Goal: Entertainment & Leisure: Browse casually

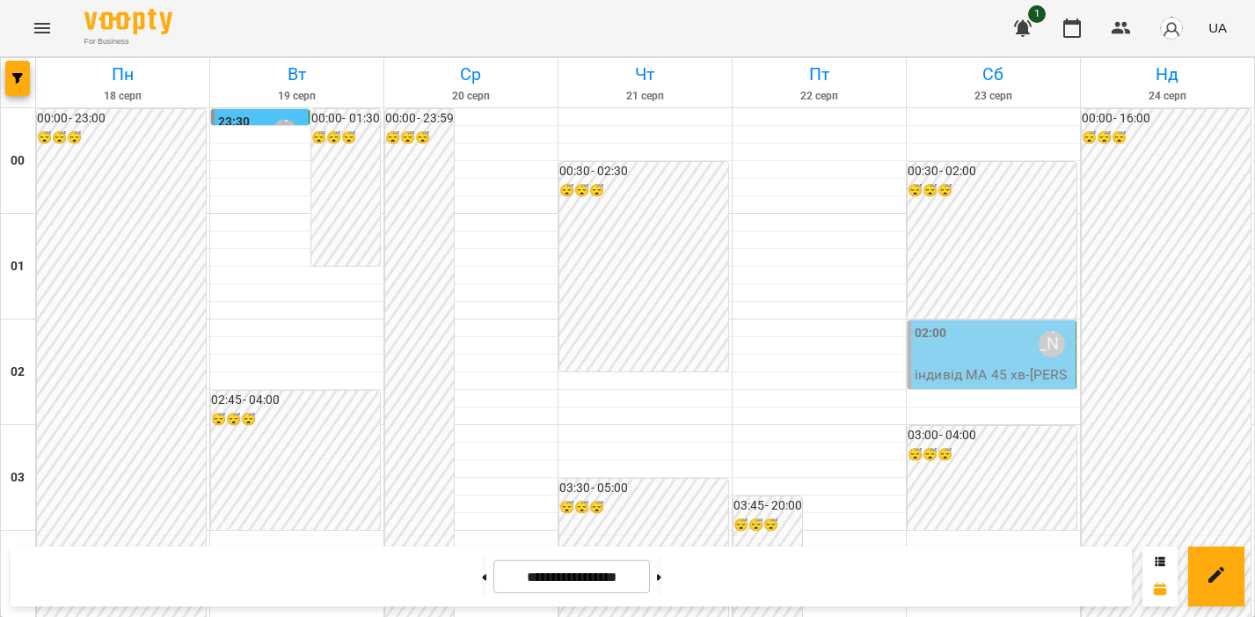
scroll to position [1964, 0]
click at [35, 19] on icon "Menu" at bounding box center [42, 28] width 21 height 21
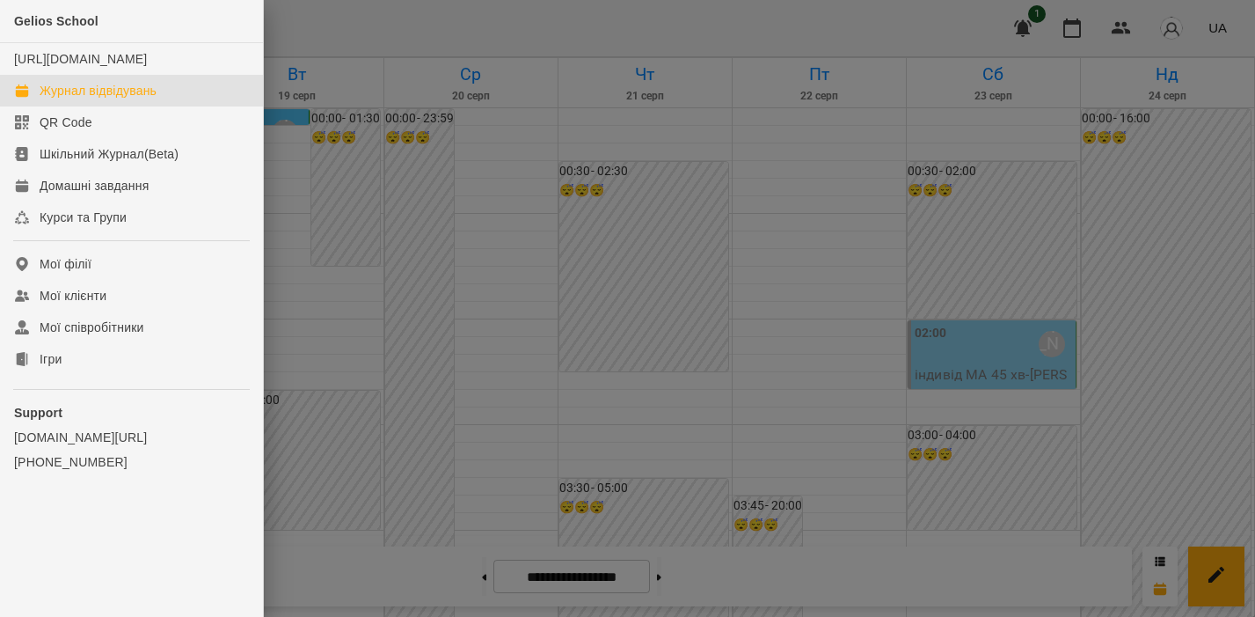
click at [139, 106] on link "Журнал відвідувань" at bounding box center [131, 91] width 263 height 32
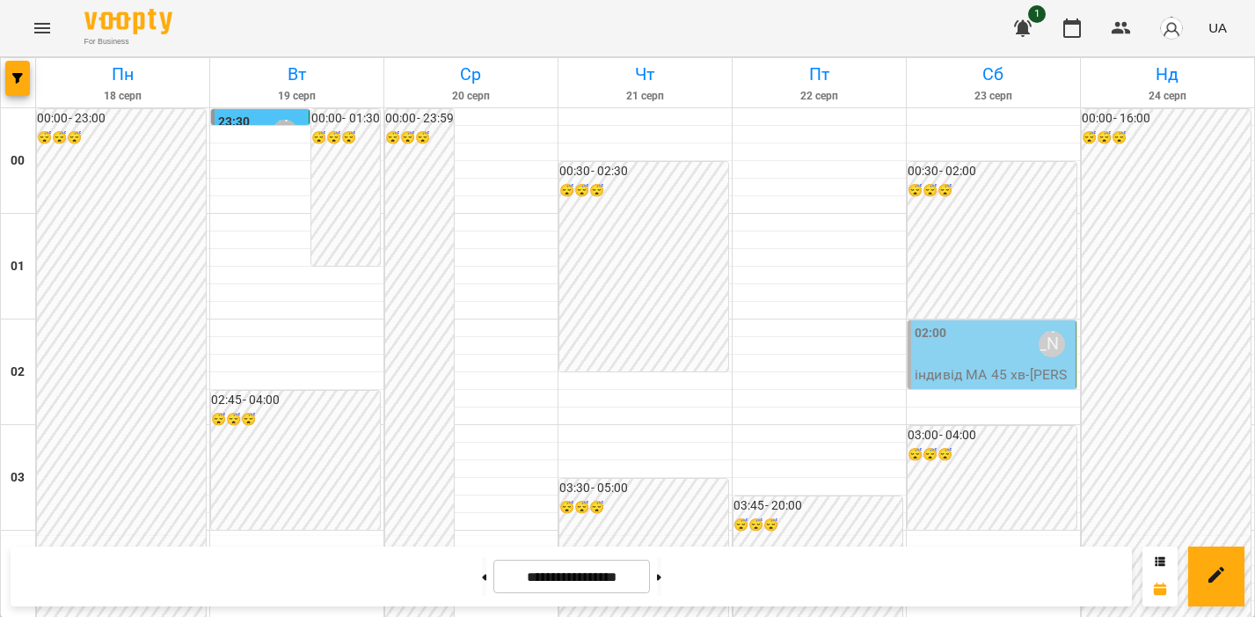
click at [46, 34] on icon "Menu" at bounding box center [42, 28] width 21 height 21
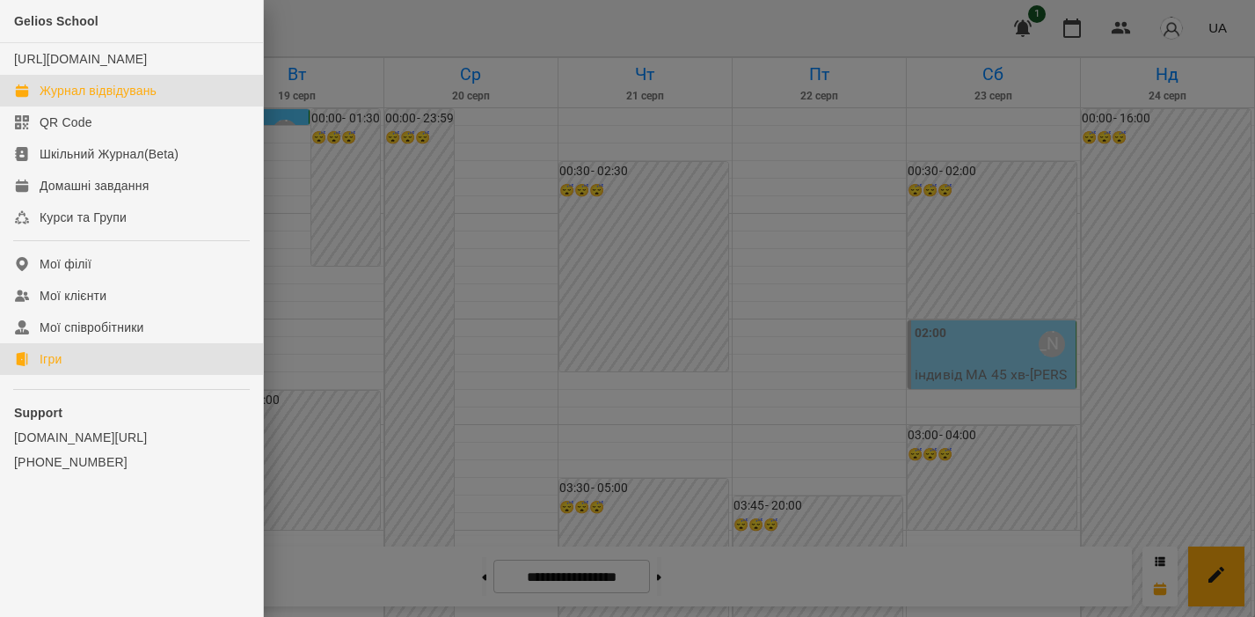
click at [71, 375] on link "Ігри" at bounding box center [131, 359] width 263 height 32
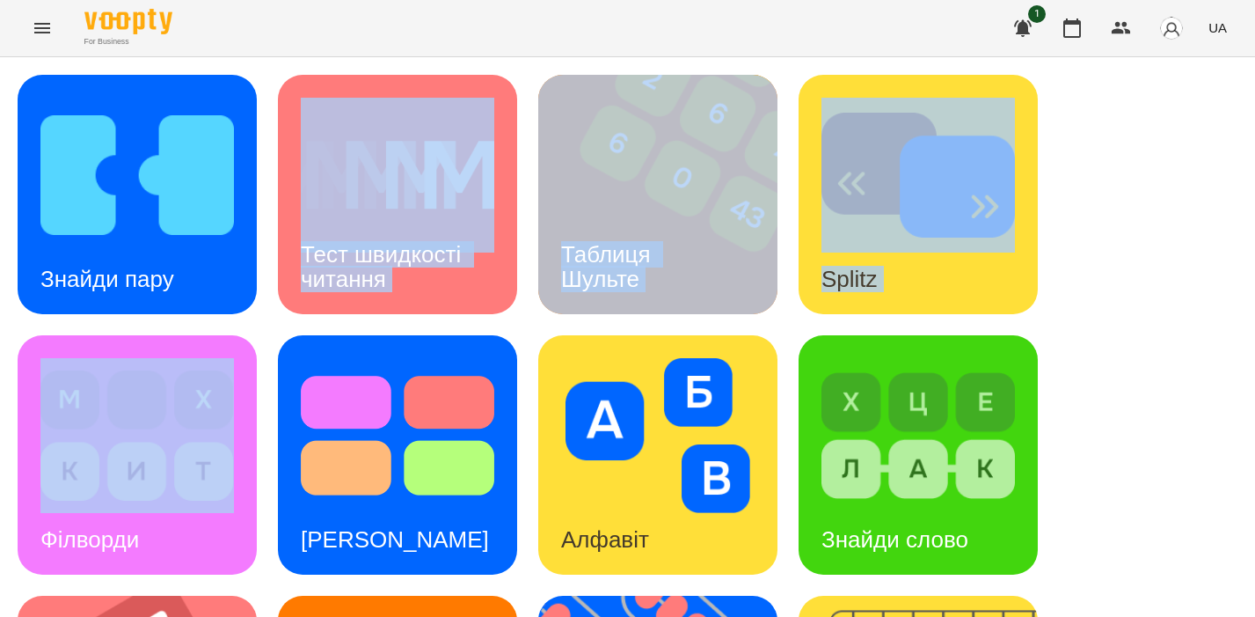
drag, startPoint x: 120, startPoint y: 326, endPoint x: 35, endPoint y: 331, distance: 84.6
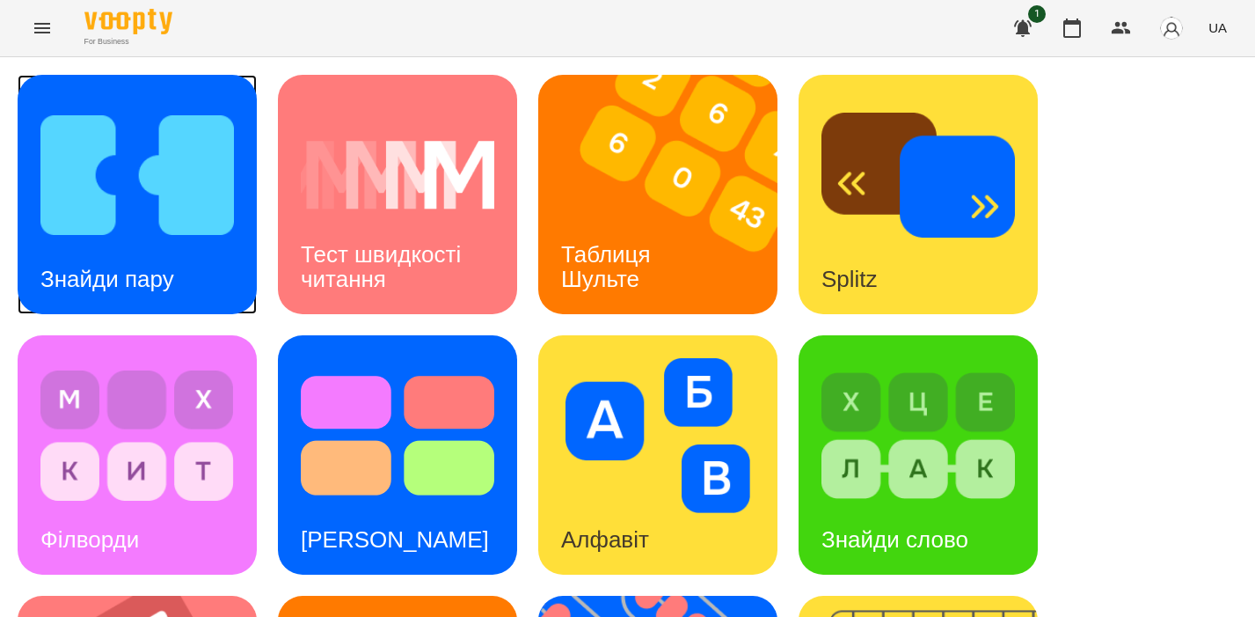
click at [150, 267] on h3 "Знайди пару" at bounding box center [107, 279] width 134 height 26
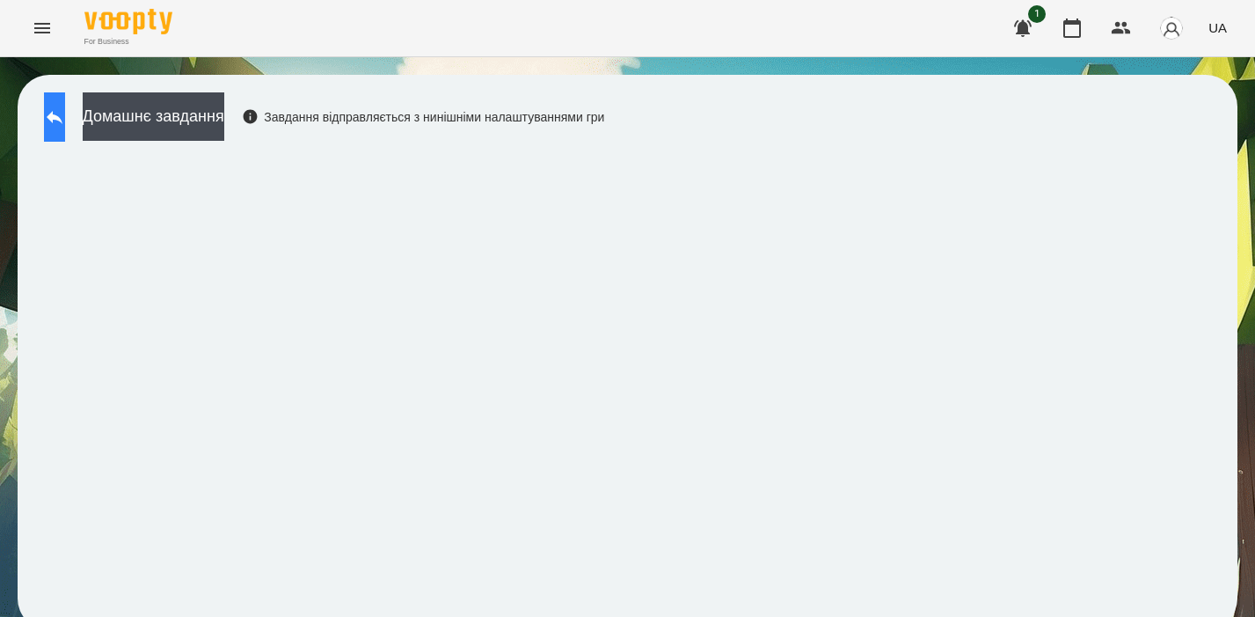
click at [62, 121] on icon at bounding box center [55, 117] width 16 height 13
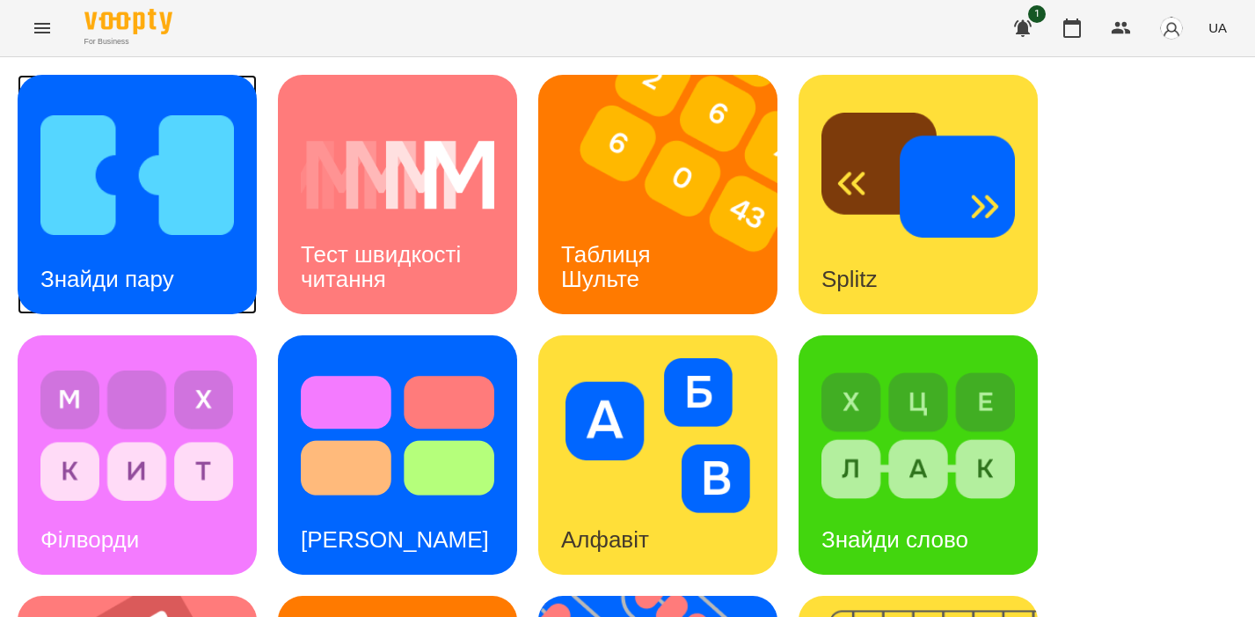
click at [176, 194] on img at bounding box center [137, 175] width 194 height 155
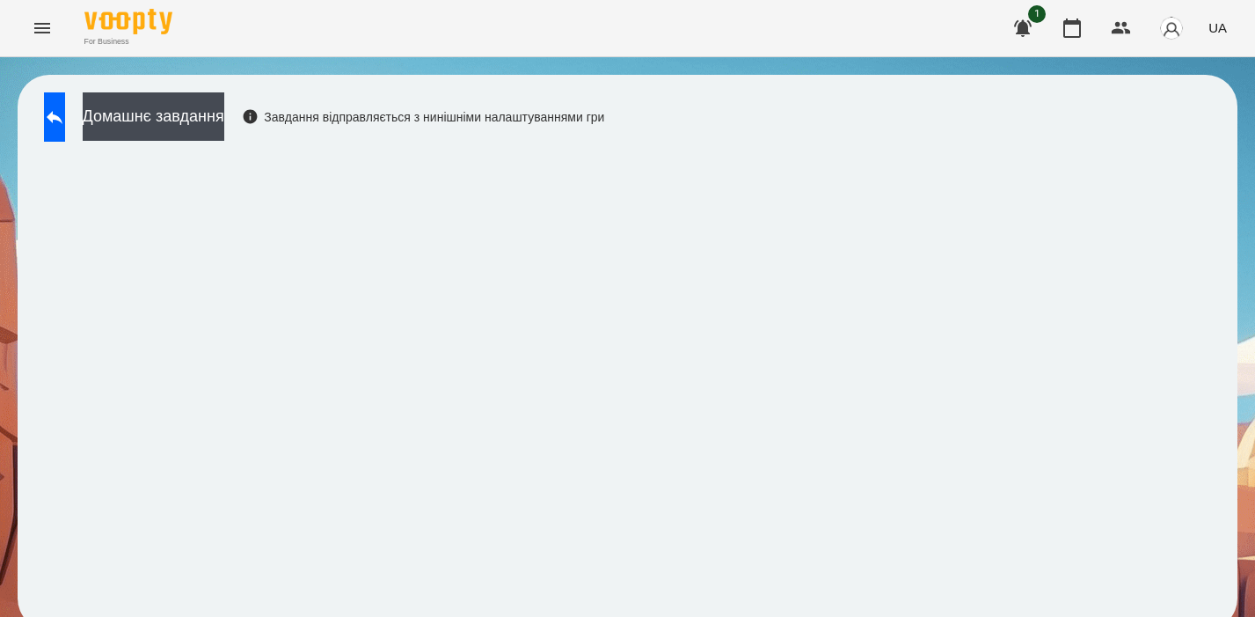
scroll to position [13, 0]
click at [54, 99] on button at bounding box center [54, 116] width 21 height 49
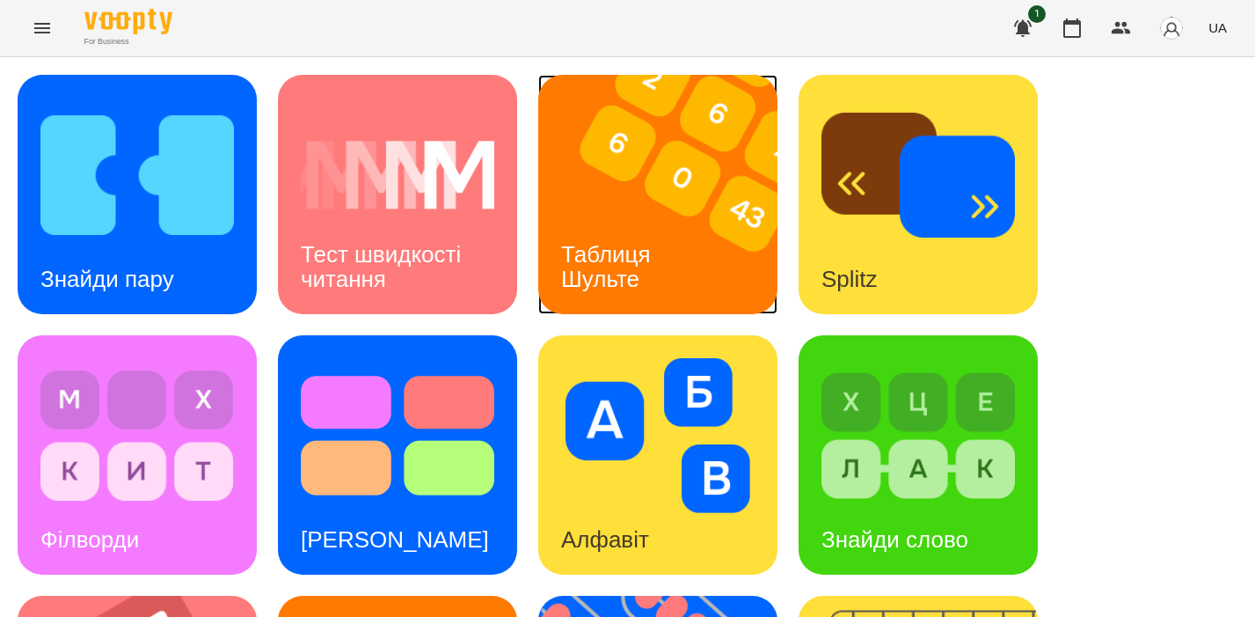
click at [656, 244] on h3 "Таблиця Шульте" at bounding box center [609, 266] width 96 height 50
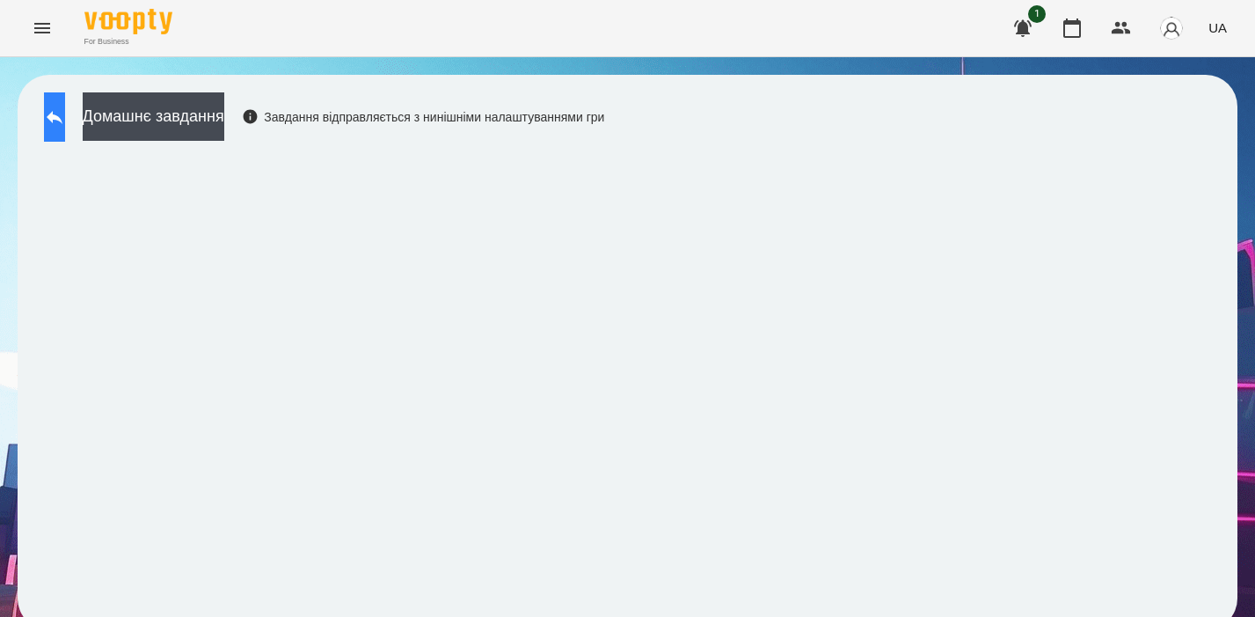
click at [65, 122] on icon at bounding box center [54, 116] width 21 height 21
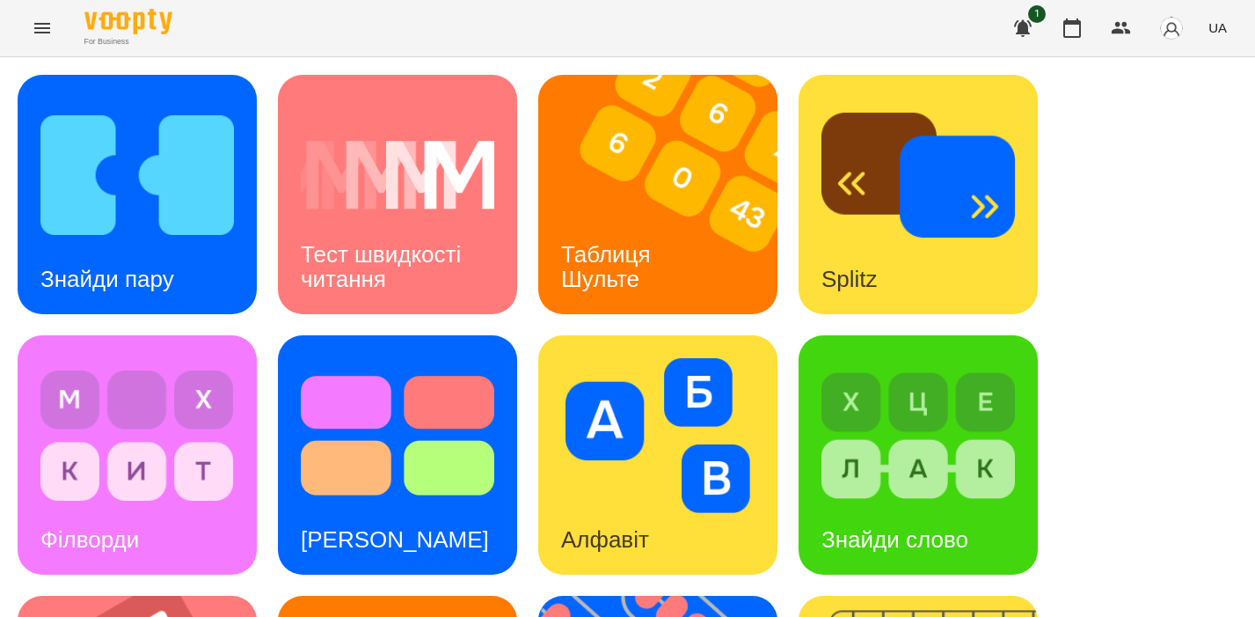
scroll to position [652, 0]
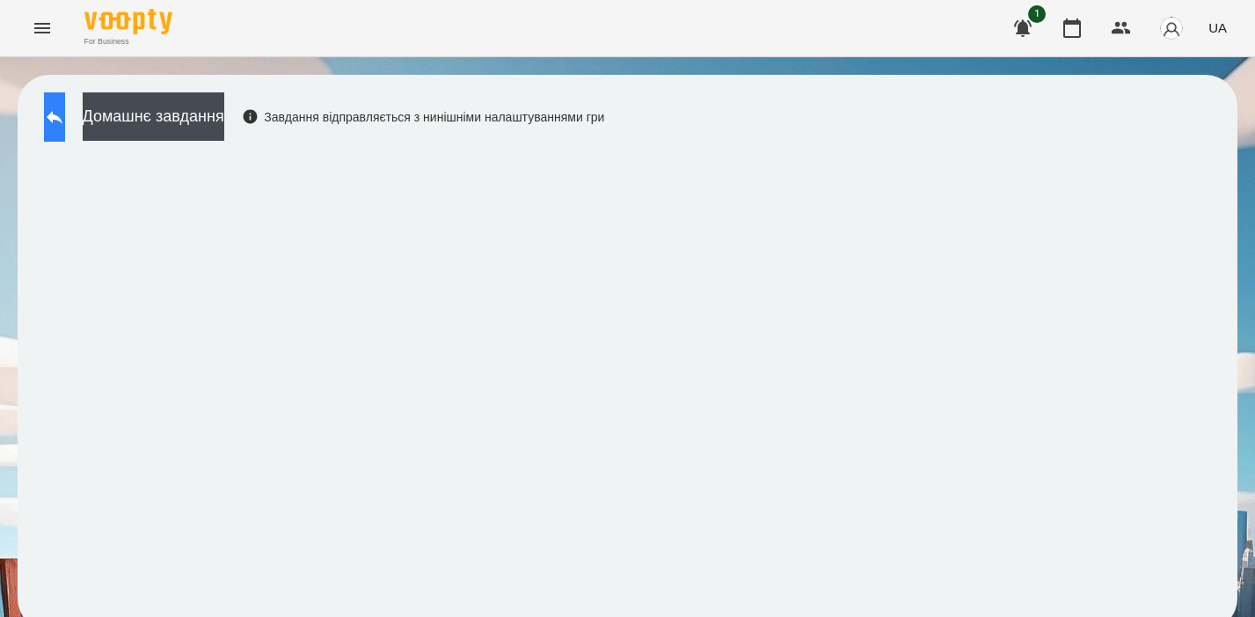
click at [65, 99] on button at bounding box center [54, 116] width 21 height 49
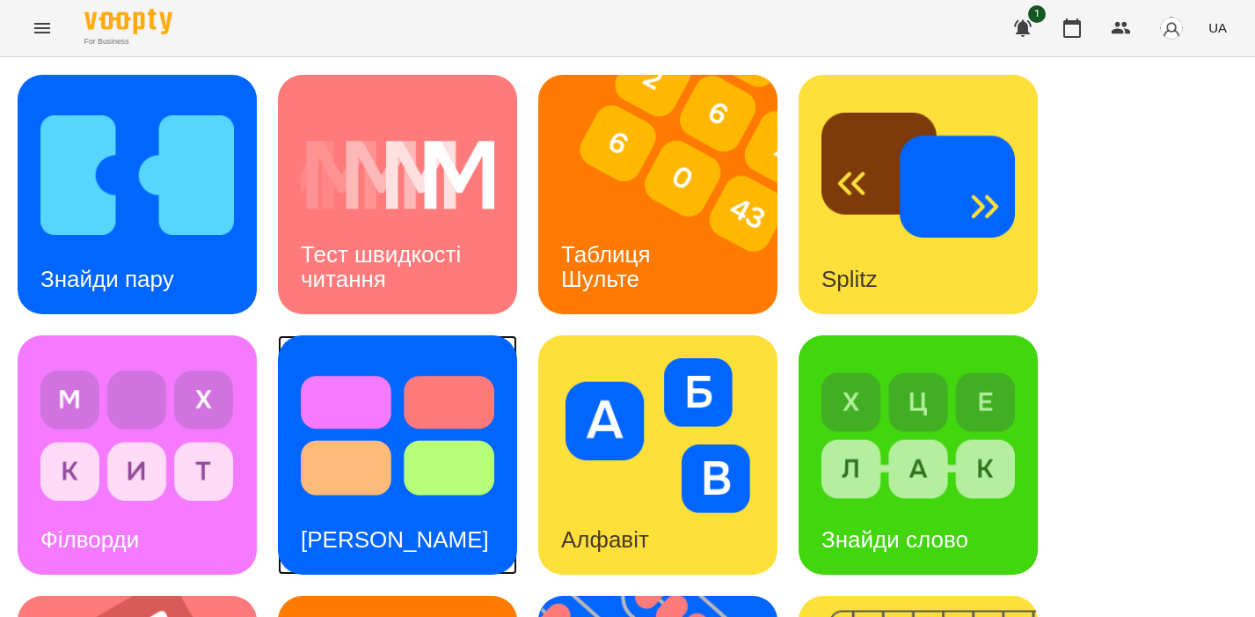
scroll to position [757, 0]
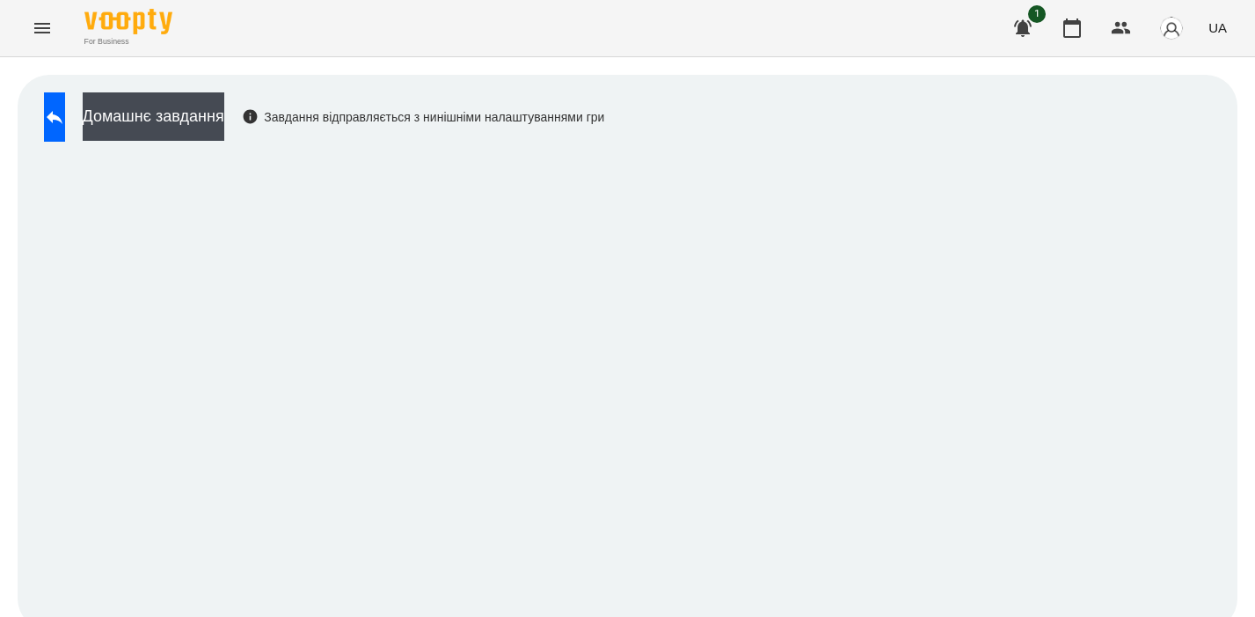
scroll to position [13, 0]
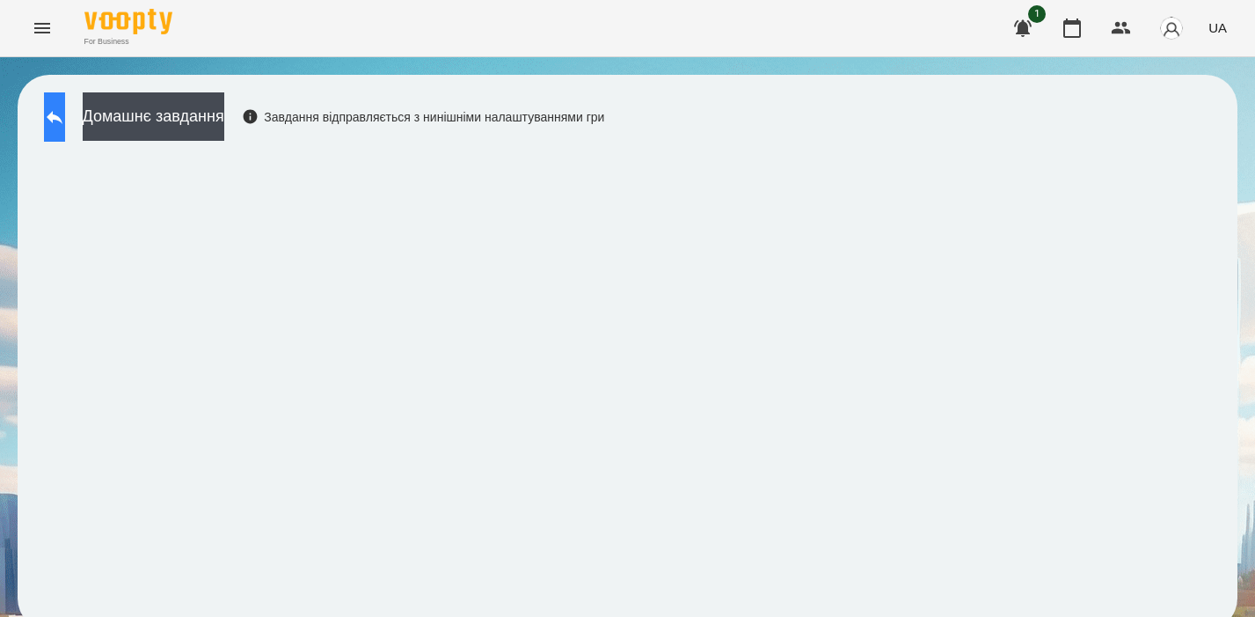
click at [62, 111] on icon at bounding box center [55, 117] width 16 height 13
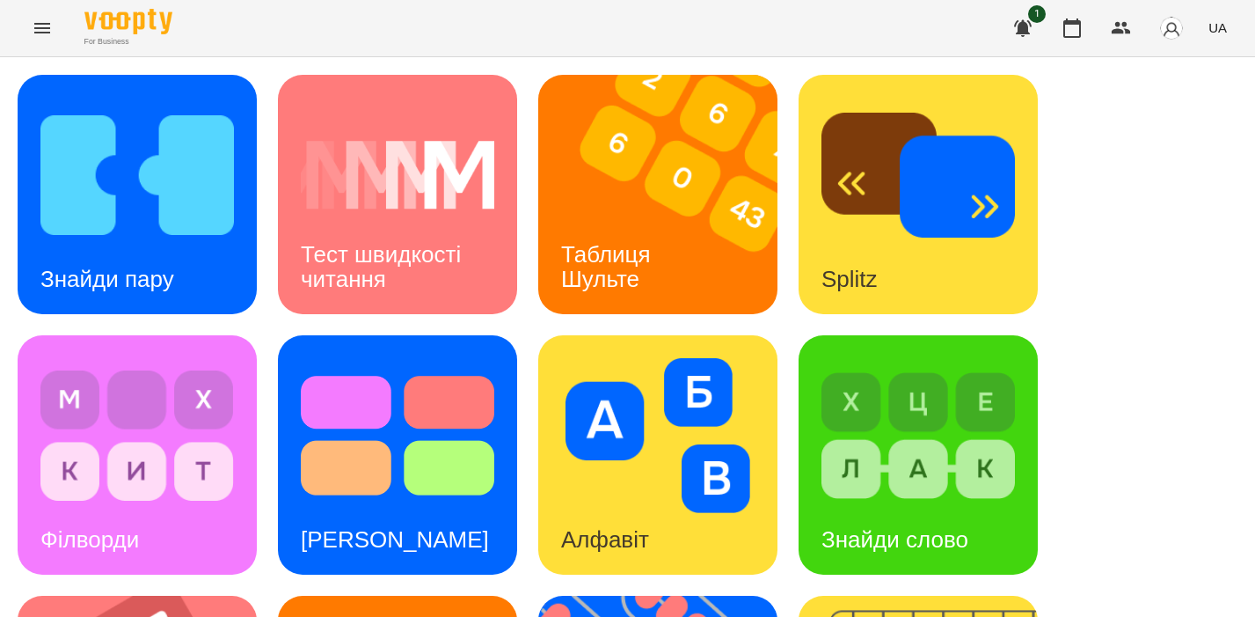
scroll to position [289, 0]
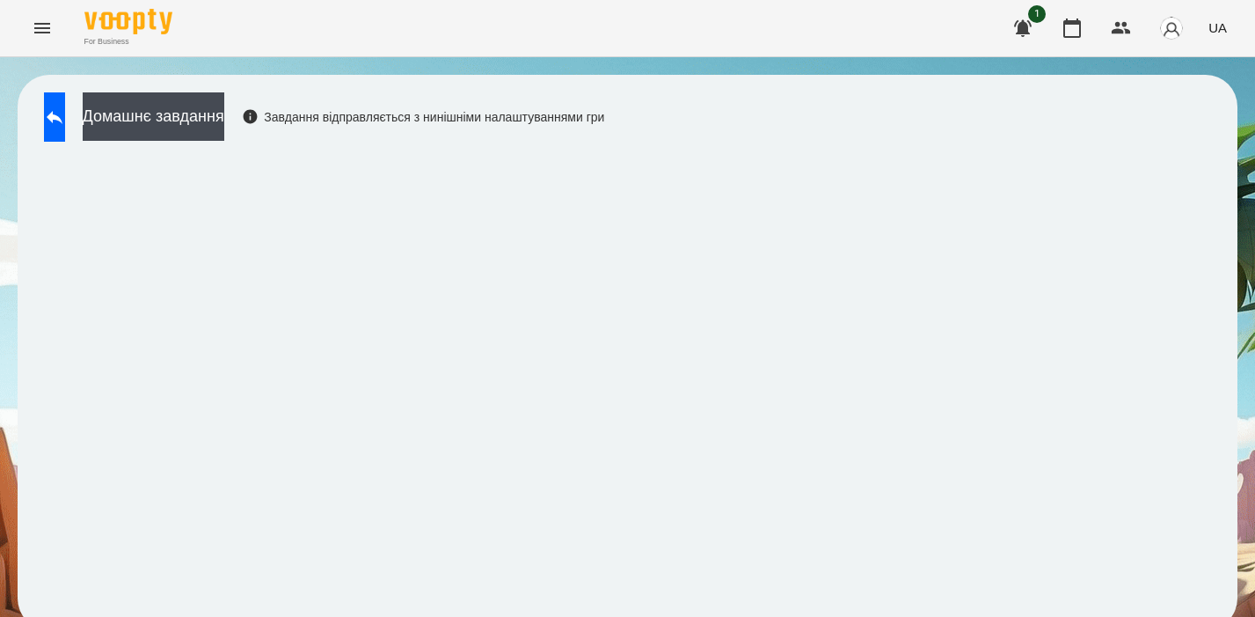
scroll to position [13, 0]
click at [65, 106] on icon at bounding box center [54, 116] width 21 height 21
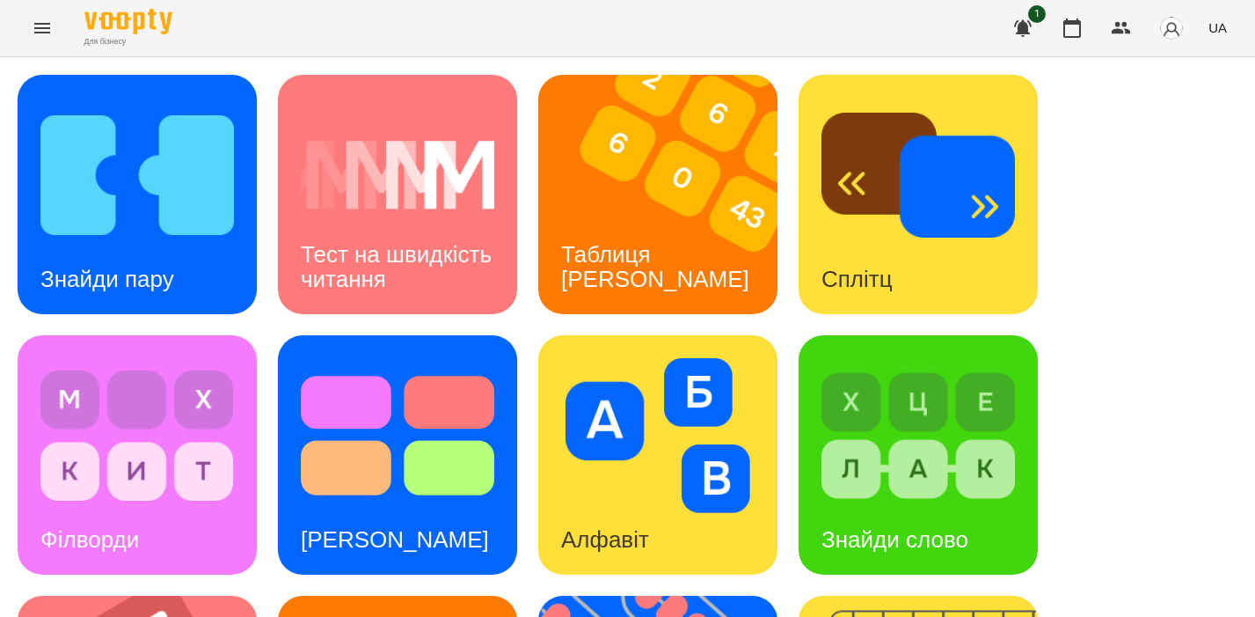
scroll to position [757, 0]
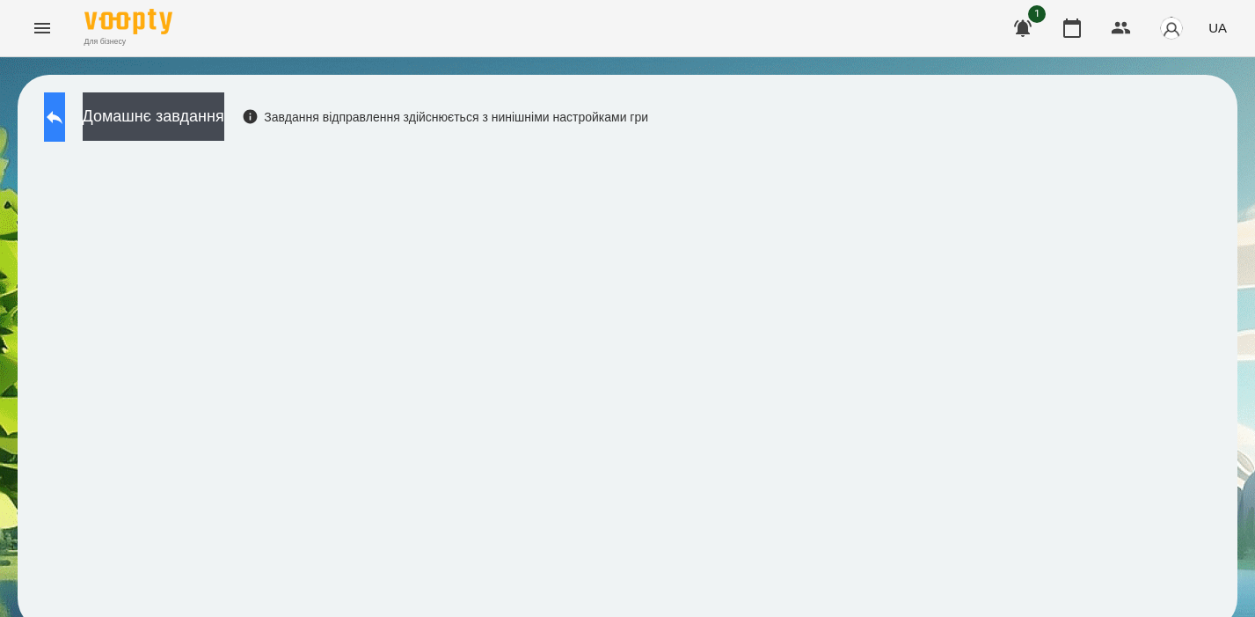
click at [62, 104] on button at bounding box center [54, 116] width 21 height 49
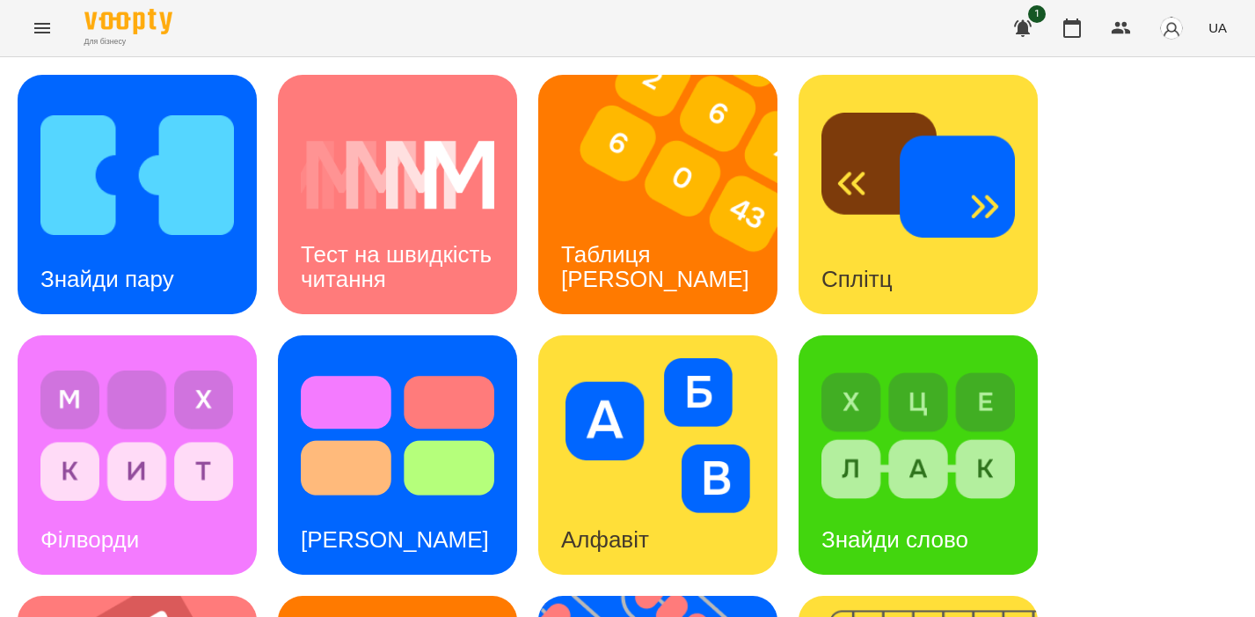
scroll to position [513, 0]
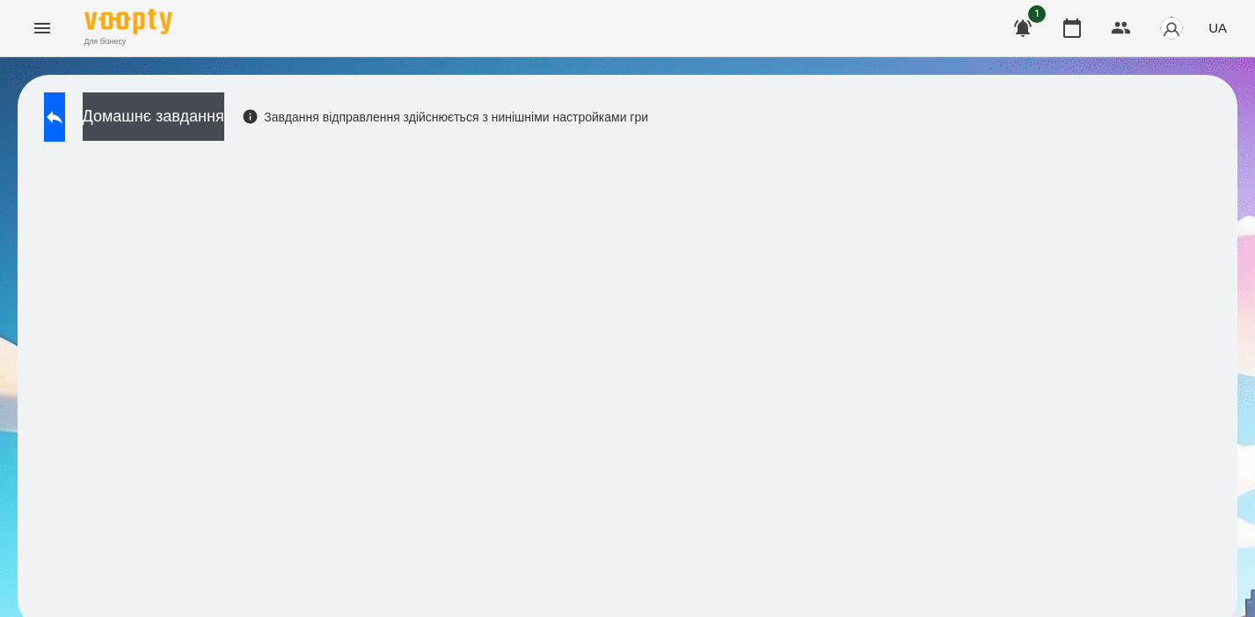
click at [591, 120] on font "Завдання відправлення здійснюється з нинішніми настройками гри" at bounding box center [456, 117] width 384 height 14
click at [61, 128] on button at bounding box center [54, 116] width 21 height 49
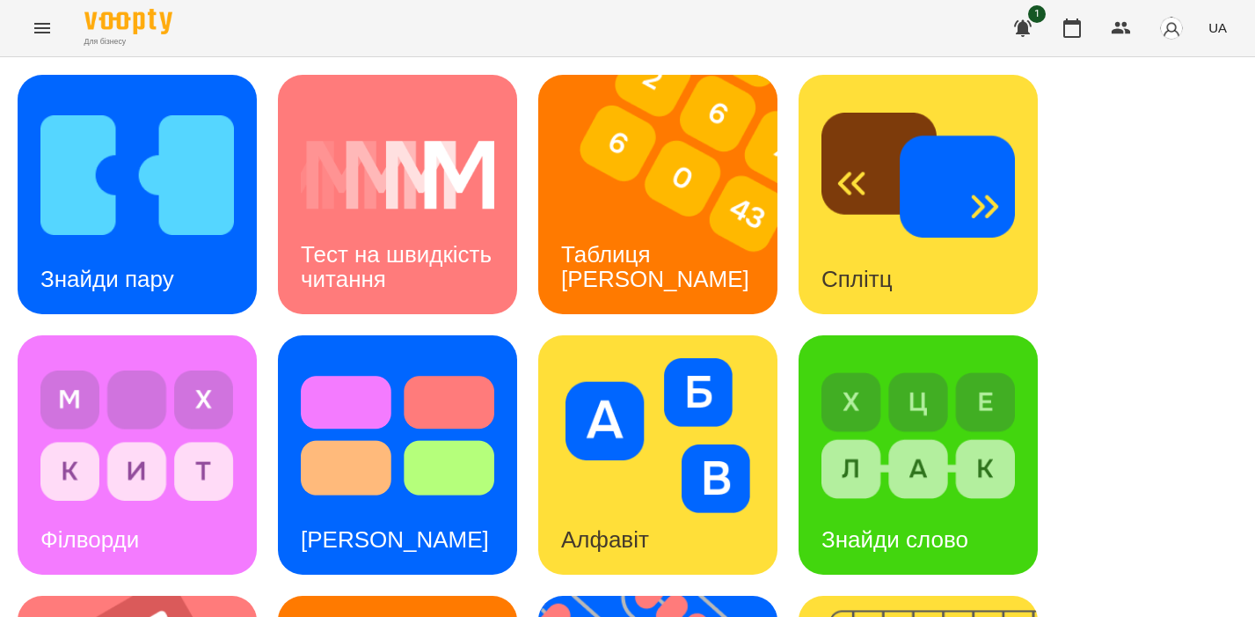
scroll to position [391, 0]
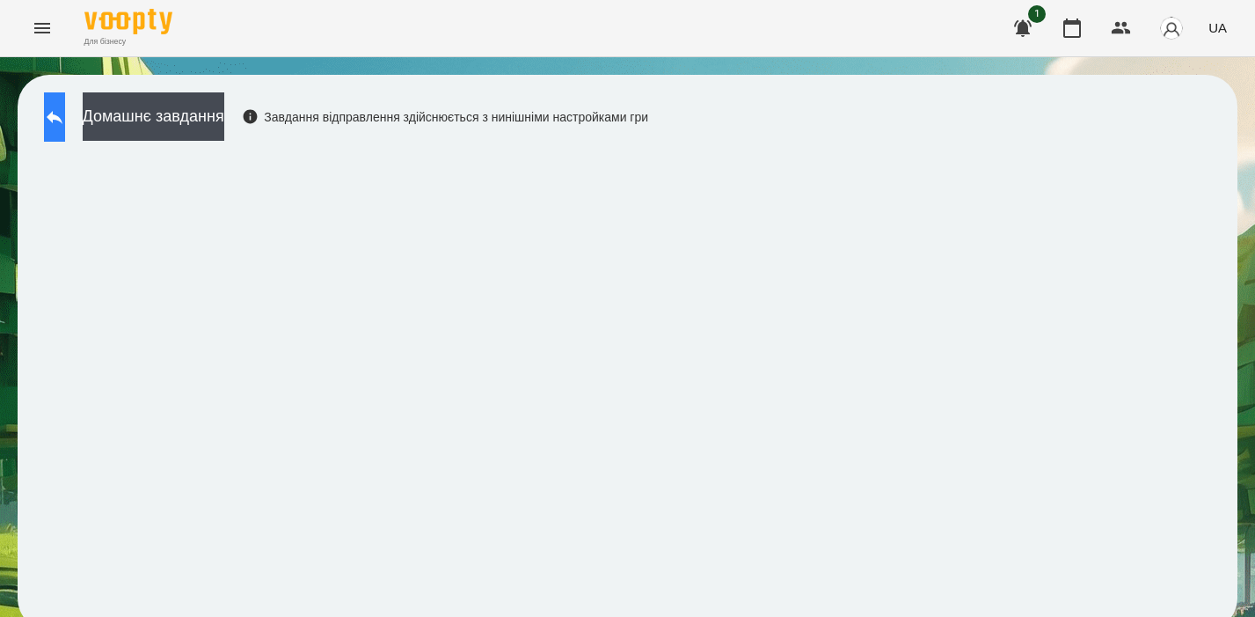
click at [65, 112] on icon at bounding box center [54, 116] width 21 height 21
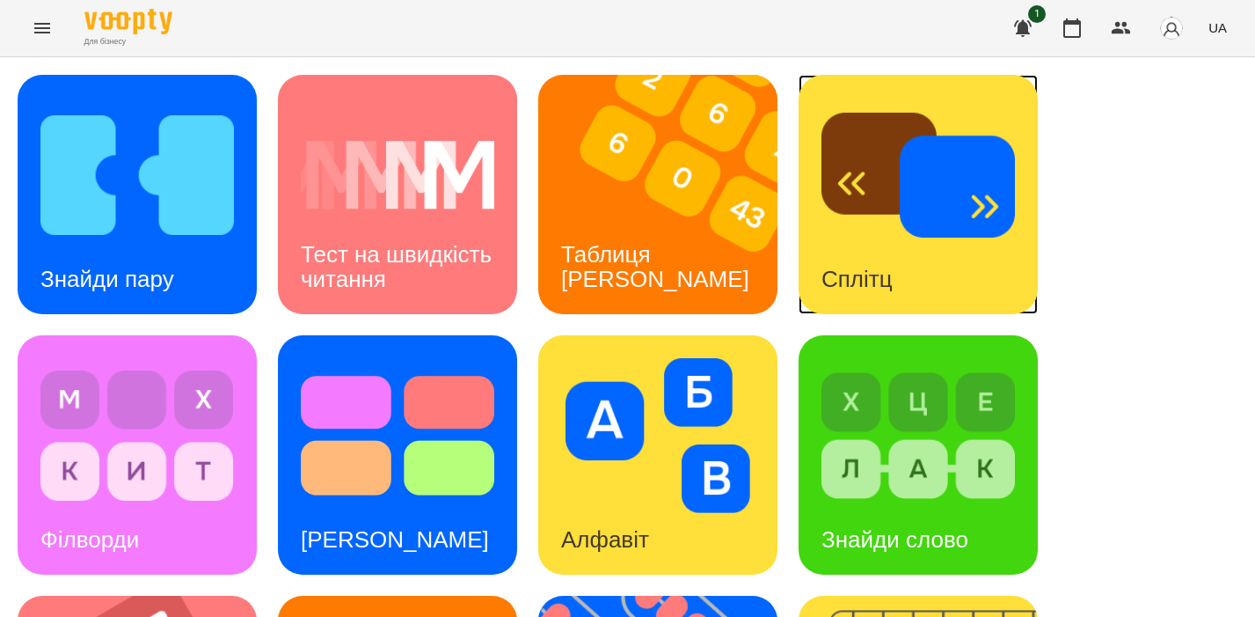
scroll to position [695, 0]
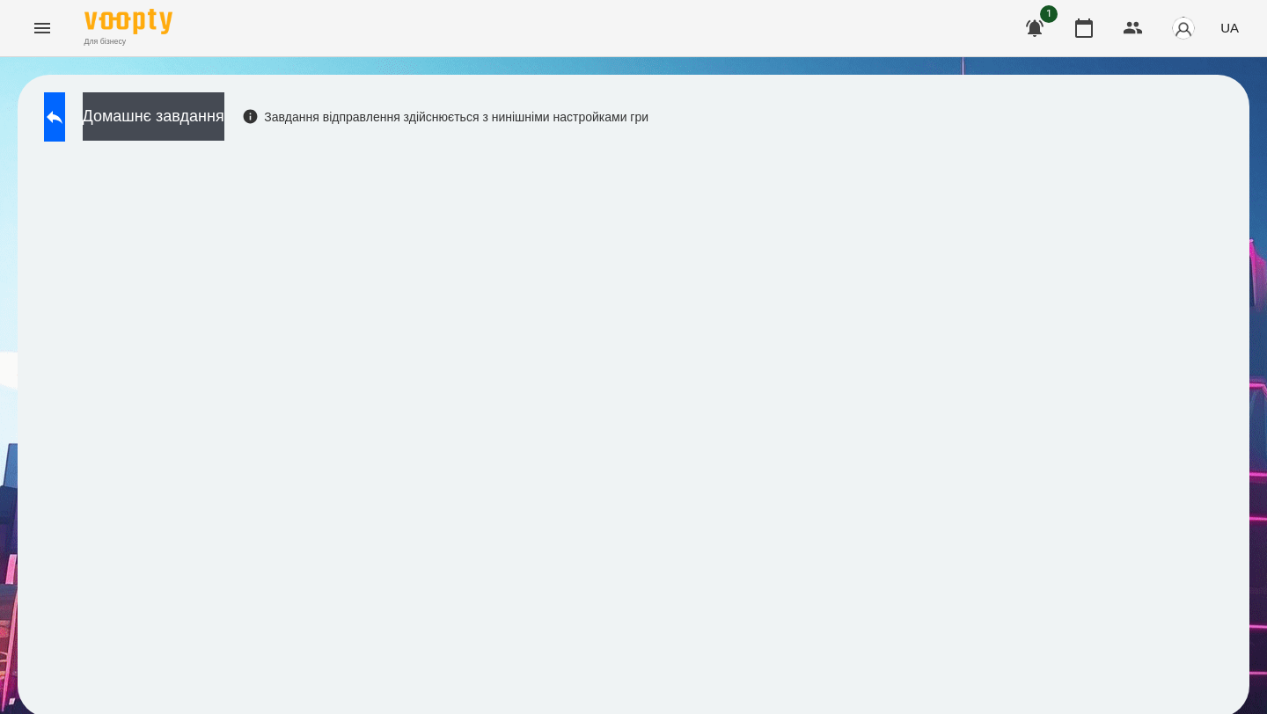
scroll to position [4, 0]
click at [62, 115] on icon at bounding box center [54, 116] width 21 height 21
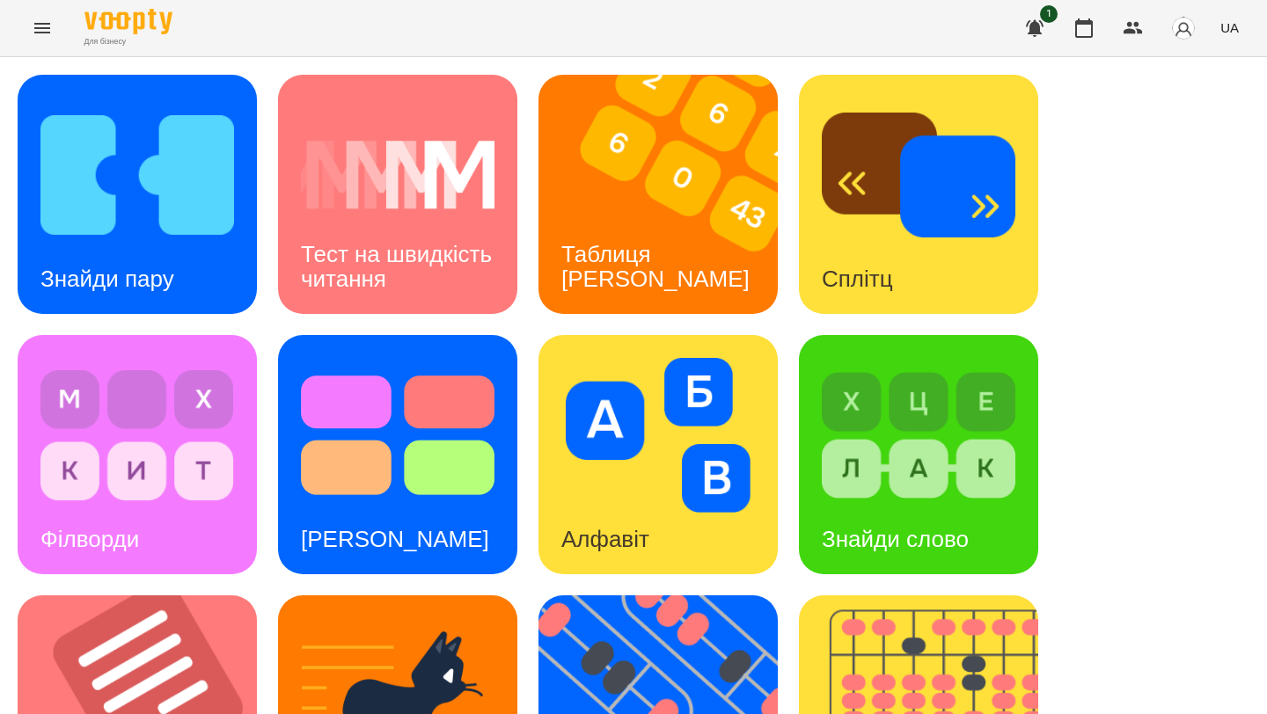
scroll to position [261, 0]
click at [421, 505] on div "[PERSON_NAME]" at bounding box center [395, 540] width 234 height 70
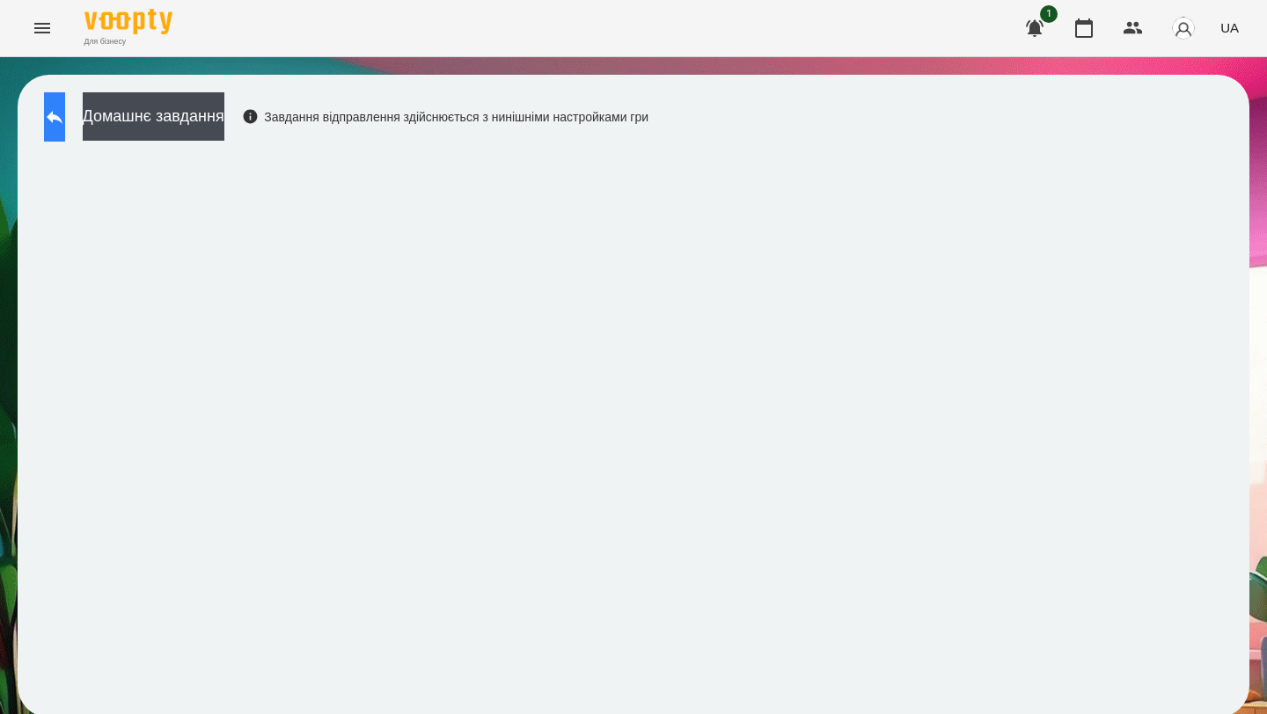
click at [62, 113] on icon at bounding box center [55, 117] width 16 height 13
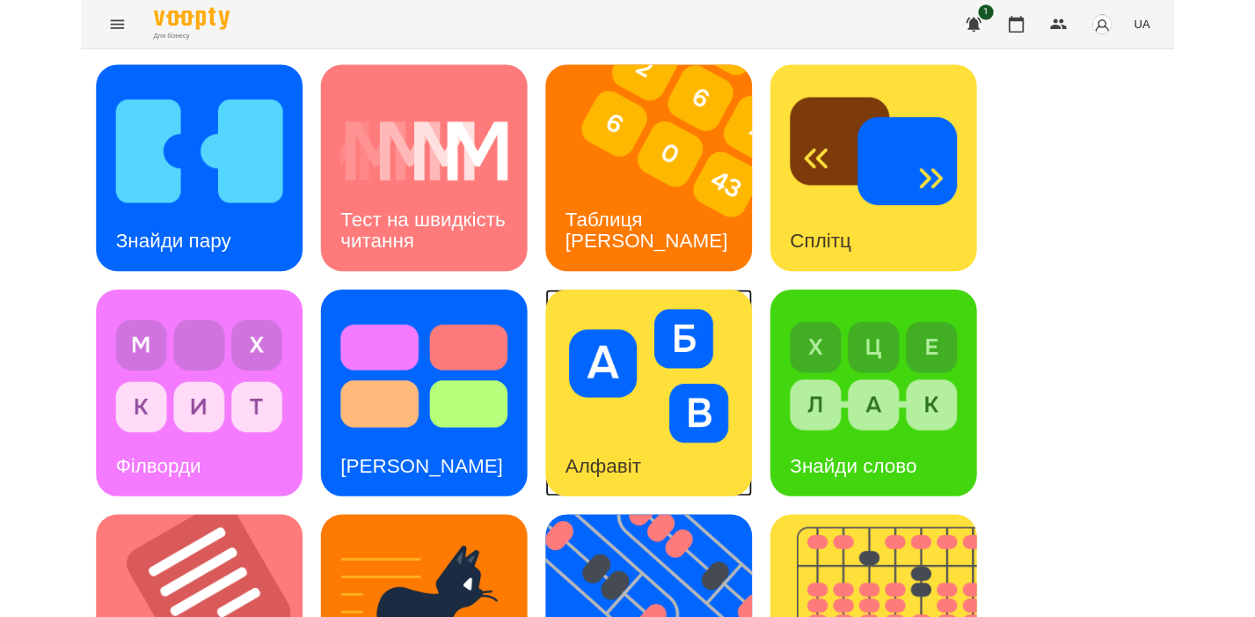
scroll to position [172, 0]
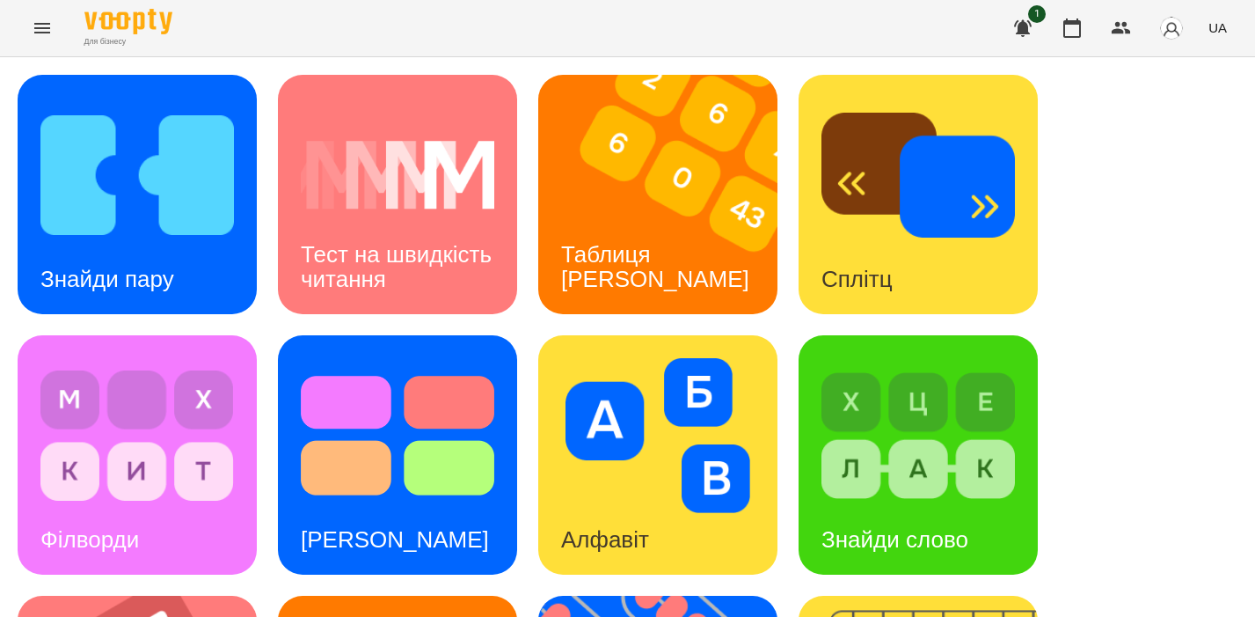
click at [36, 33] on icon "Меню" at bounding box center [42, 28] width 16 height 11
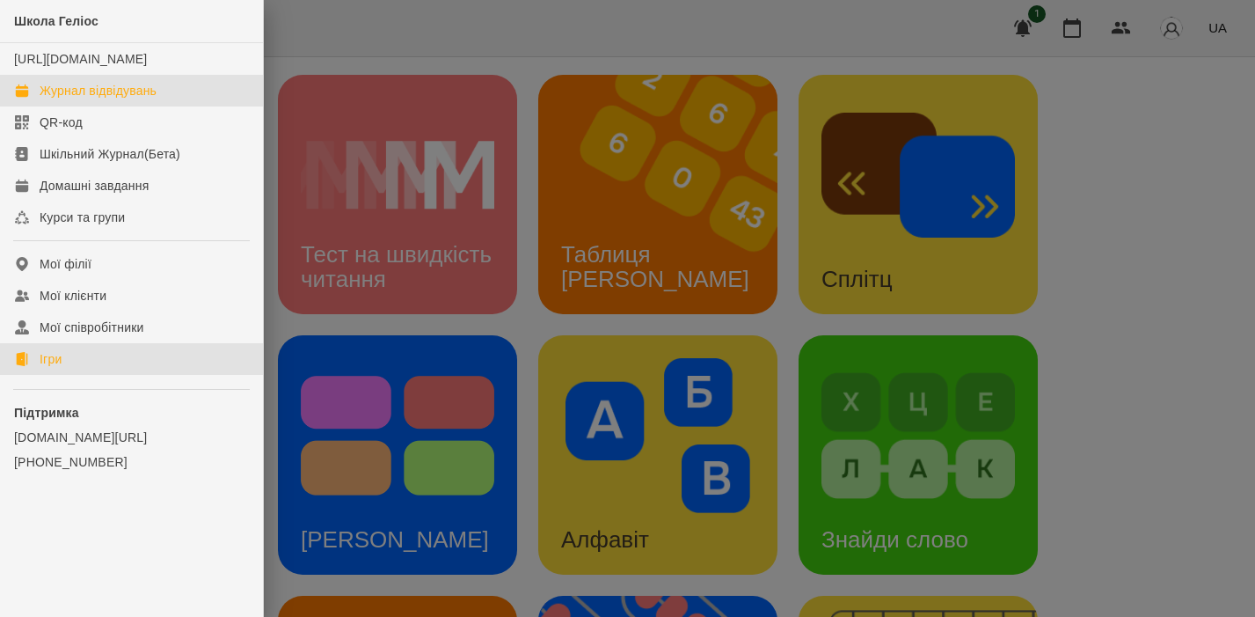
click at [95, 98] on font "Журнал відвідувань" at bounding box center [98, 91] width 117 height 14
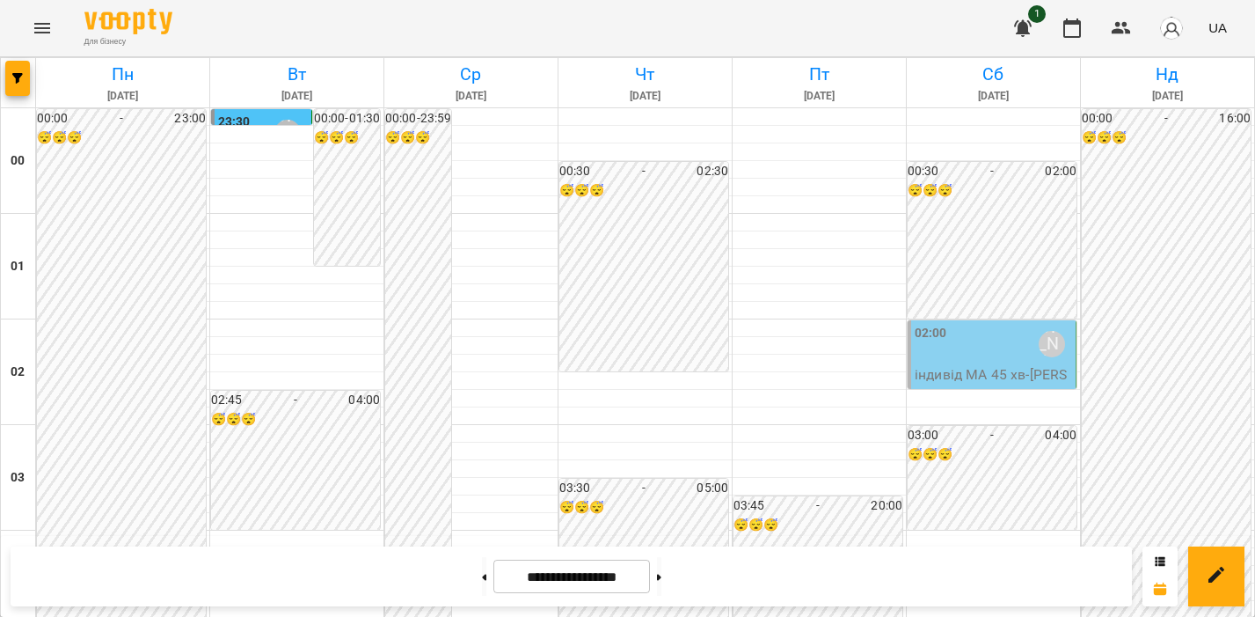
scroll to position [2105, 0]
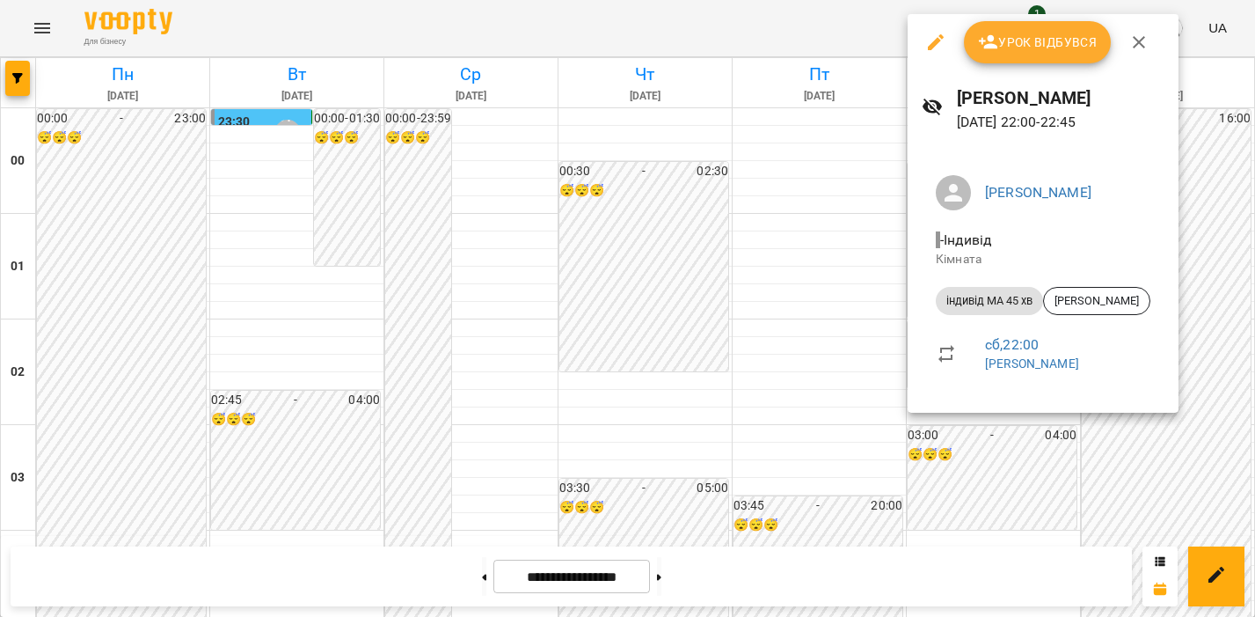
click at [1010, 30] on button "Урок відбувся" at bounding box center [1038, 42] width 148 height 42
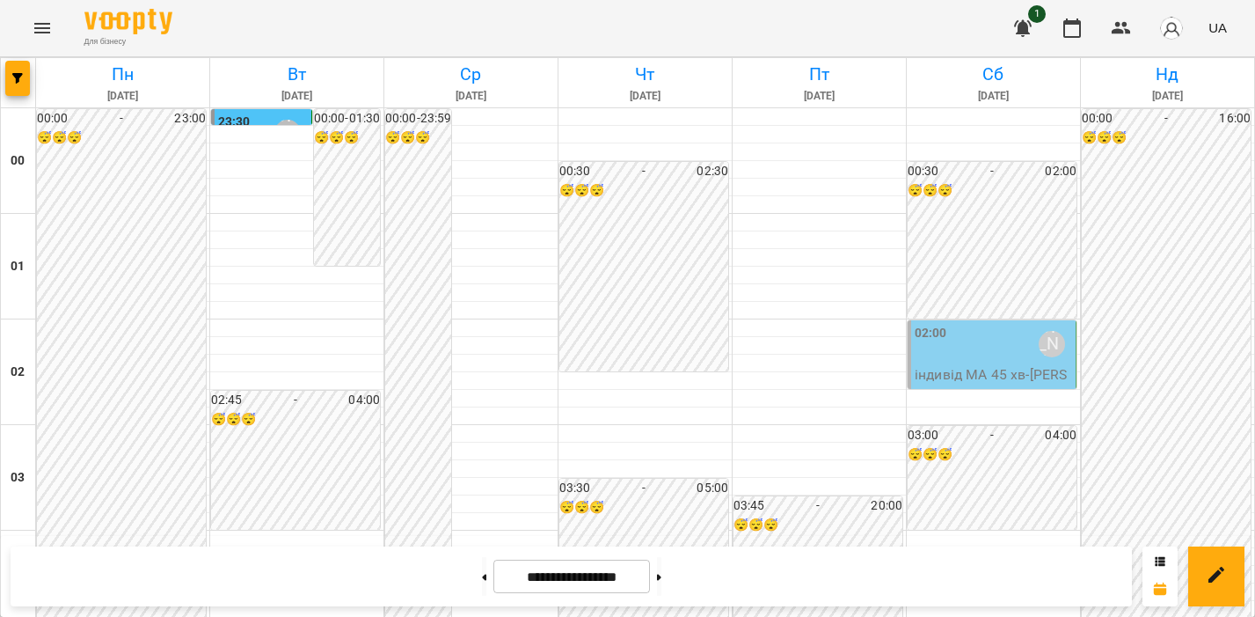
scroll to position [2105, 0]
